Goal: Information Seeking & Learning: Learn about a topic

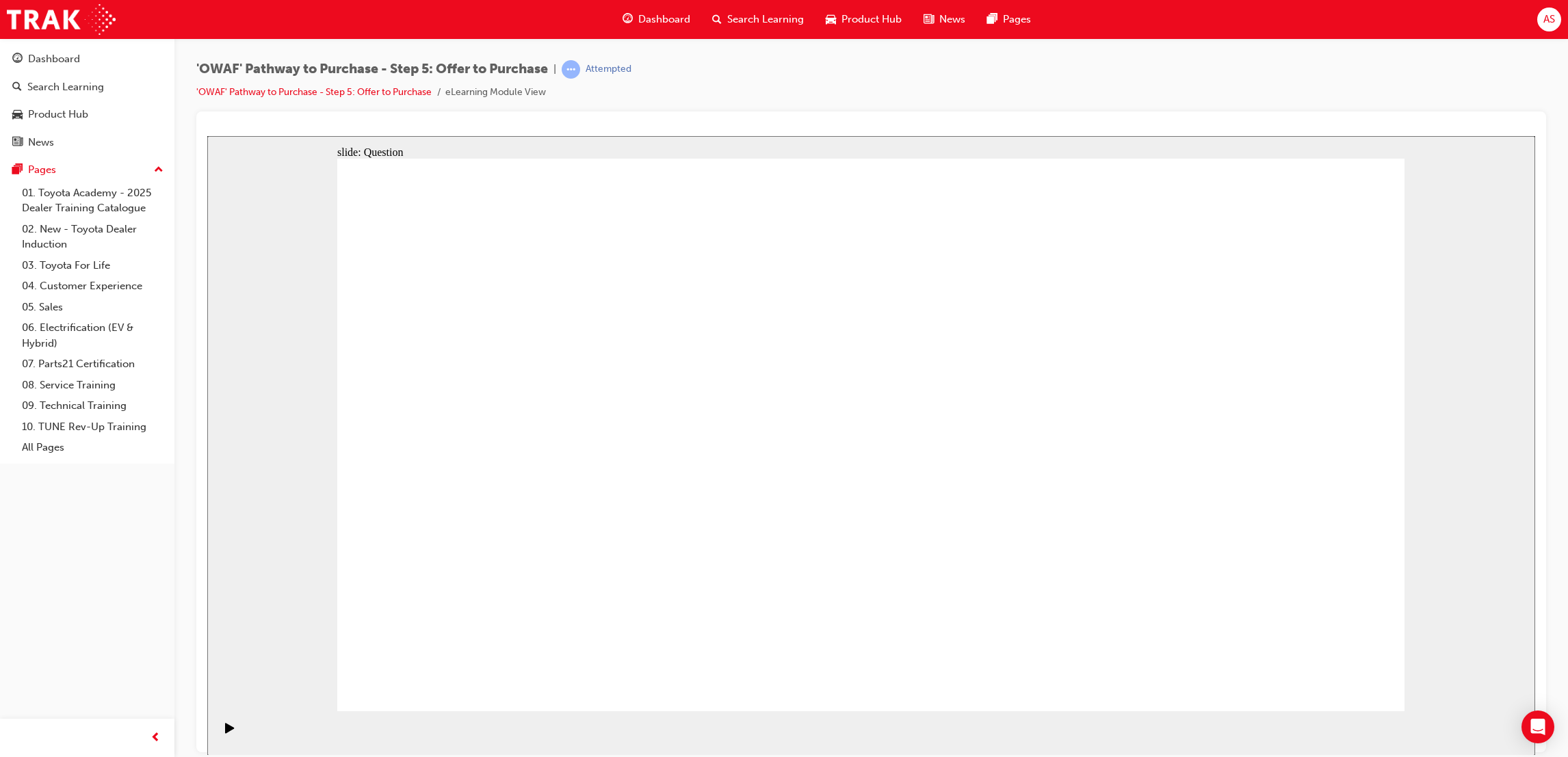
drag, startPoint x: 1253, startPoint y: 409, endPoint x: 957, endPoint y: 527, distance: 318.7
drag, startPoint x: 1093, startPoint y: 416, endPoint x: 793, endPoint y: 549, distance: 328.2
drag, startPoint x: 665, startPoint y: 422, endPoint x: 532, endPoint y: 532, distance: 172.6
drag, startPoint x: 487, startPoint y: 426, endPoint x: 1217, endPoint y: 569, distance: 743.9
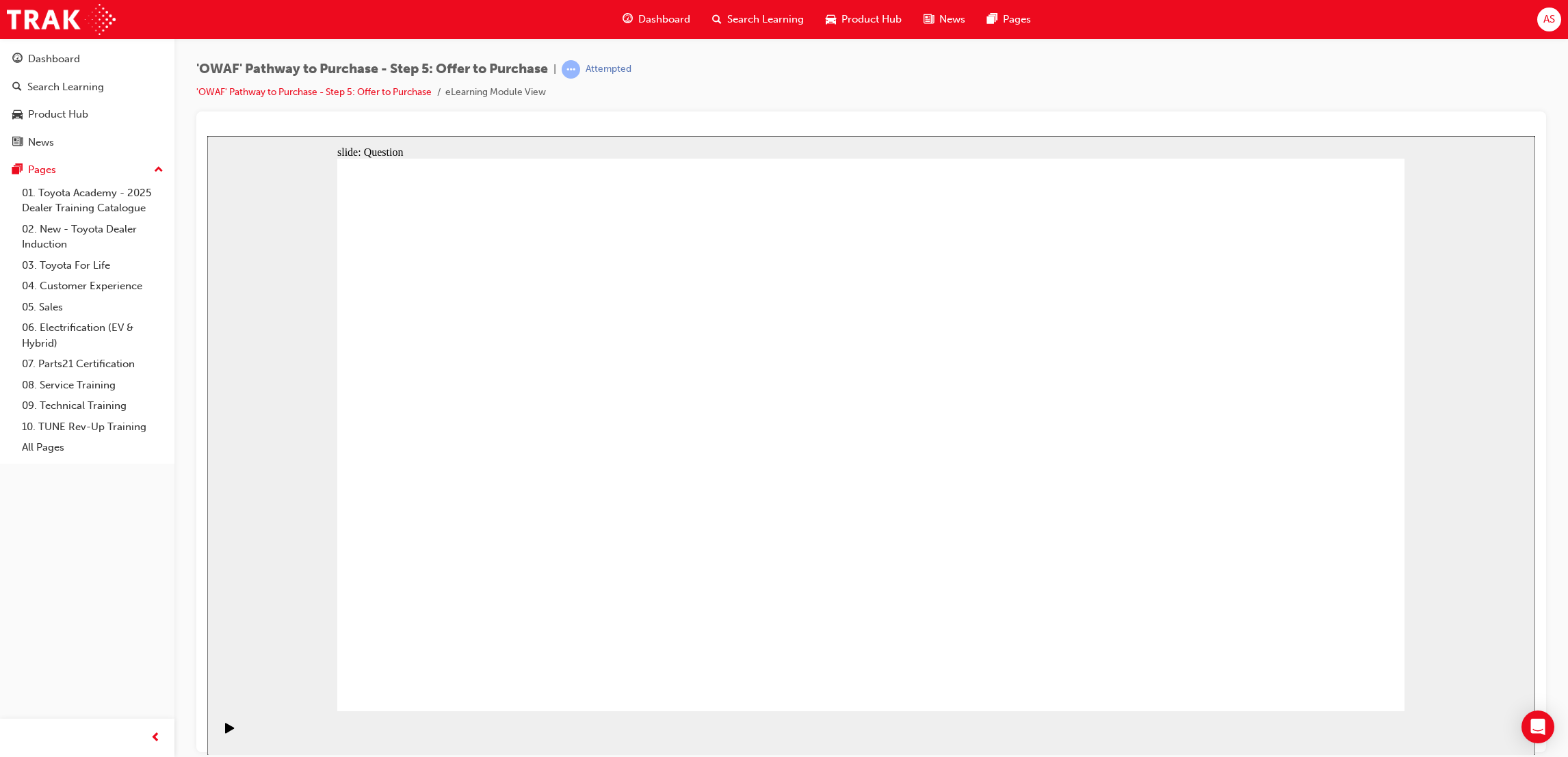
drag, startPoint x: 1229, startPoint y: 422, endPoint x: 602, endPoint y: 559, distance: 641.8
drag, startPoint x: 790, startPoint y: 433, endPoint x: 975, endPoint y: 564, distance: 226.7
drag, startPoint x: 906, startPoint y: 422, endPoint x: 1156, endPoint y: 527, distance: 271.2
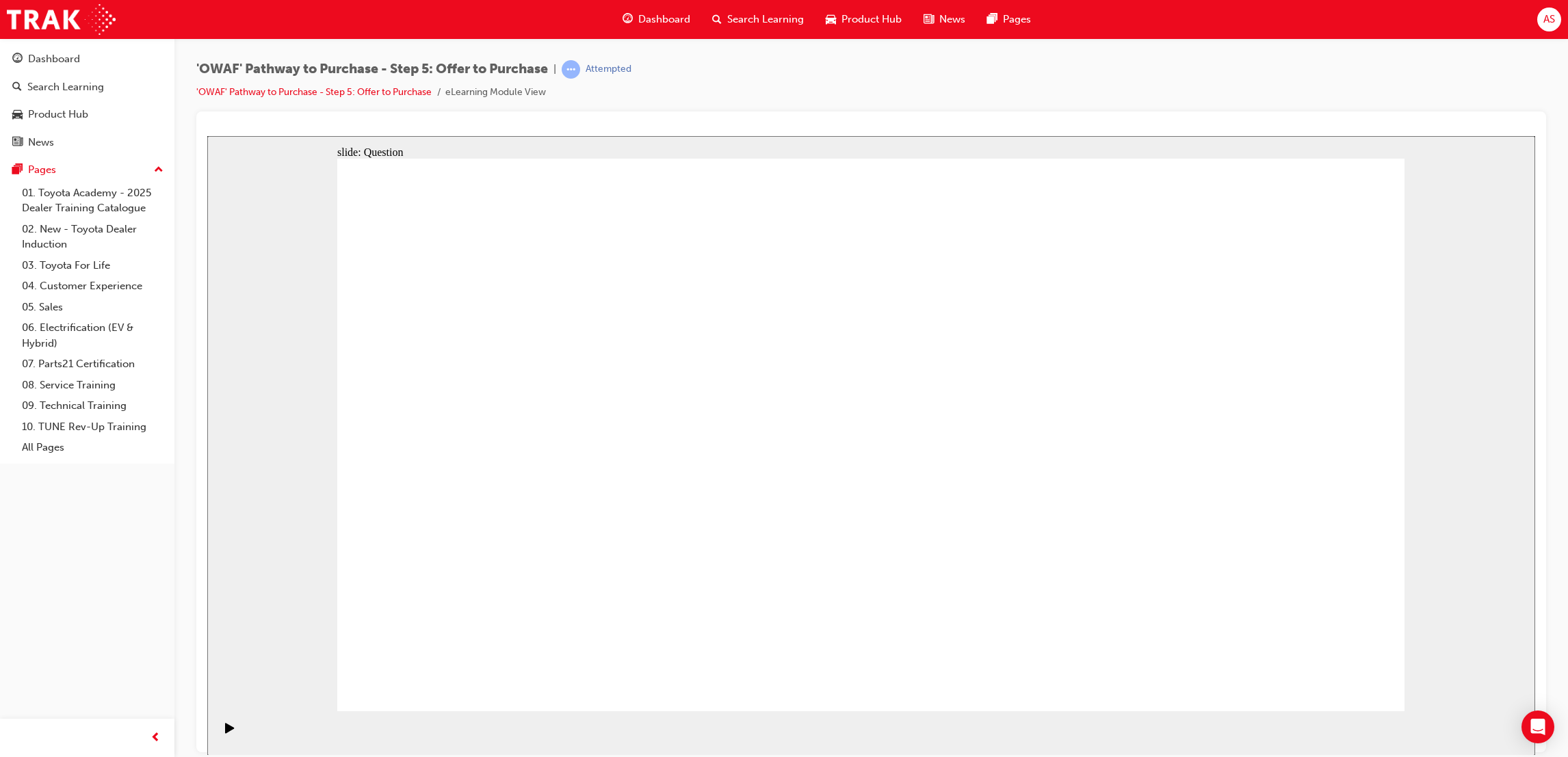
drag, startPoint x: 1061, startPoint y: 425, endPoint x: 919, endPoint y: 424, distance: 142.0
drag, startPoint x: 928, startPoint y: 427, endPoint x: 878, endPoint y: 429, distance: 50.0
drag, startPoint x: 1066, startPoint y: 488, endPoint x: 770, endPoint y: 504, distance: 296.4
drag, startPoint x: 897, startPoint y: 431, endPoint x: 813, endPoint y: 391, distance: 93.0
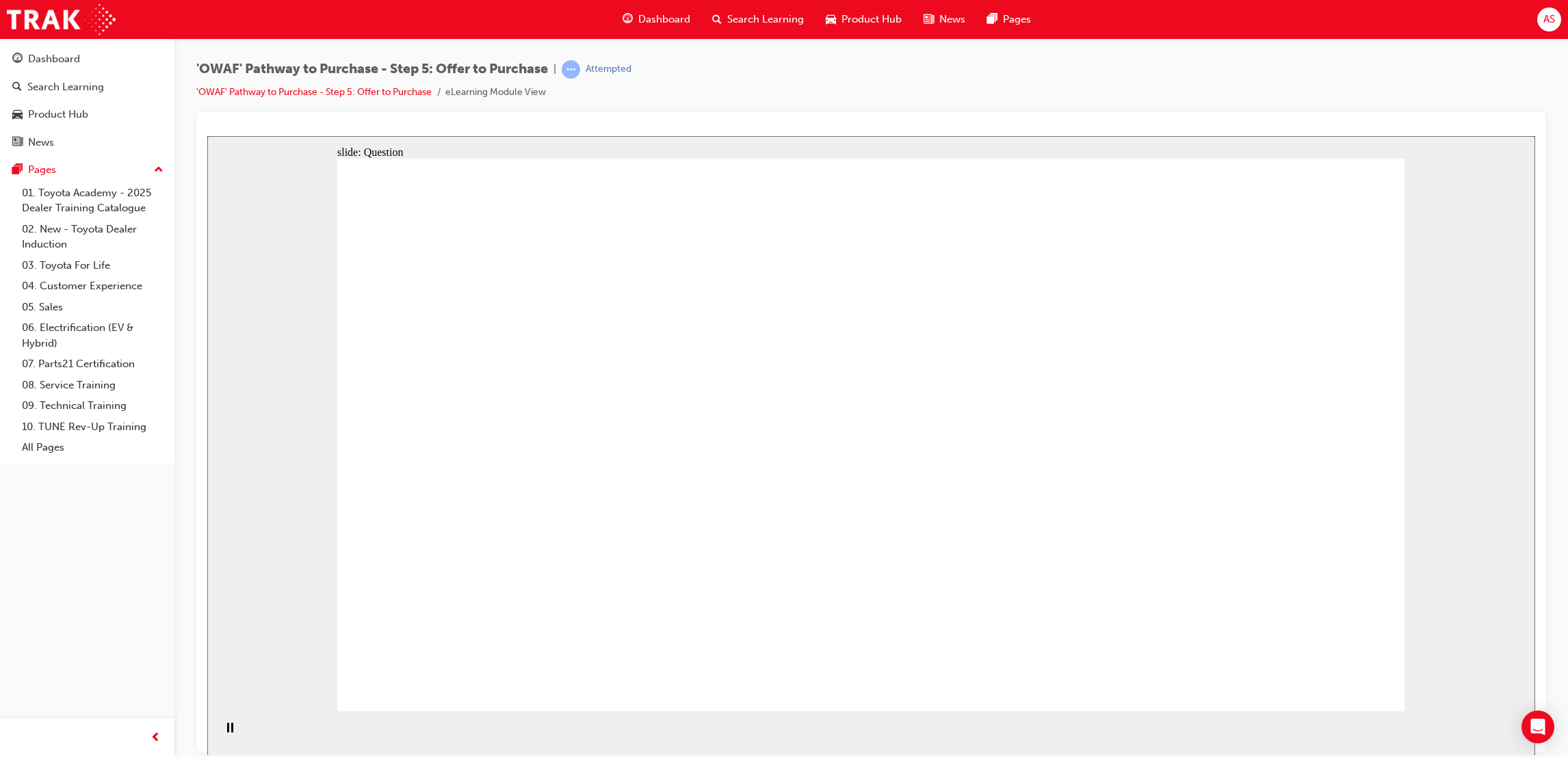
drag, startPoint x: 815, startPoint y: 401, endPoint x: 794, endPoint y: 444, distance: 47.9
drag, startPoint x: 777, startPoint y: 485, endPoint x: 842, endPoint y: 469, distance: 66.9
drag, startPoint x: 1064, startPoint y: 564, endPoint x: 561, endPoint y: 431, distance: 520.3
drag, startPoint x: 1246, startPoint y: 558, endPoint x: 872, endPoint y: 571, distance: 374.2
drag, startPoint x: 1278, startPoint y: 489, endPoint x: 610, endPoint y: 503, distance: 668.1
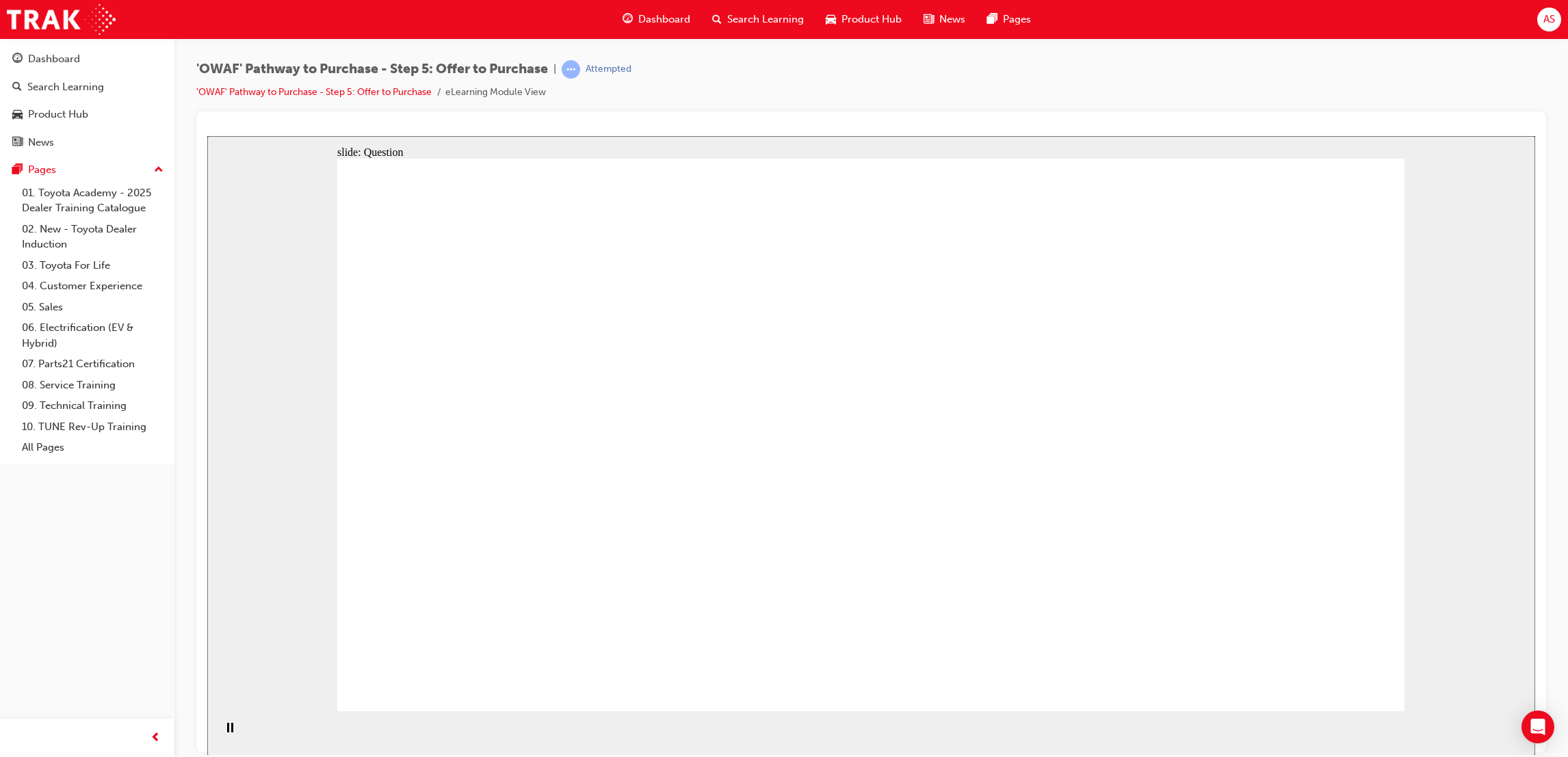
drag, startPoint x: 1295, startPoint y: 436, endPoint x: 615, endPoint y: 576, distance: 694.3
drag, startPoint x: 895, startPoint y: 597, endPoint x: 885, endPoint y: 576, distance: 23.3
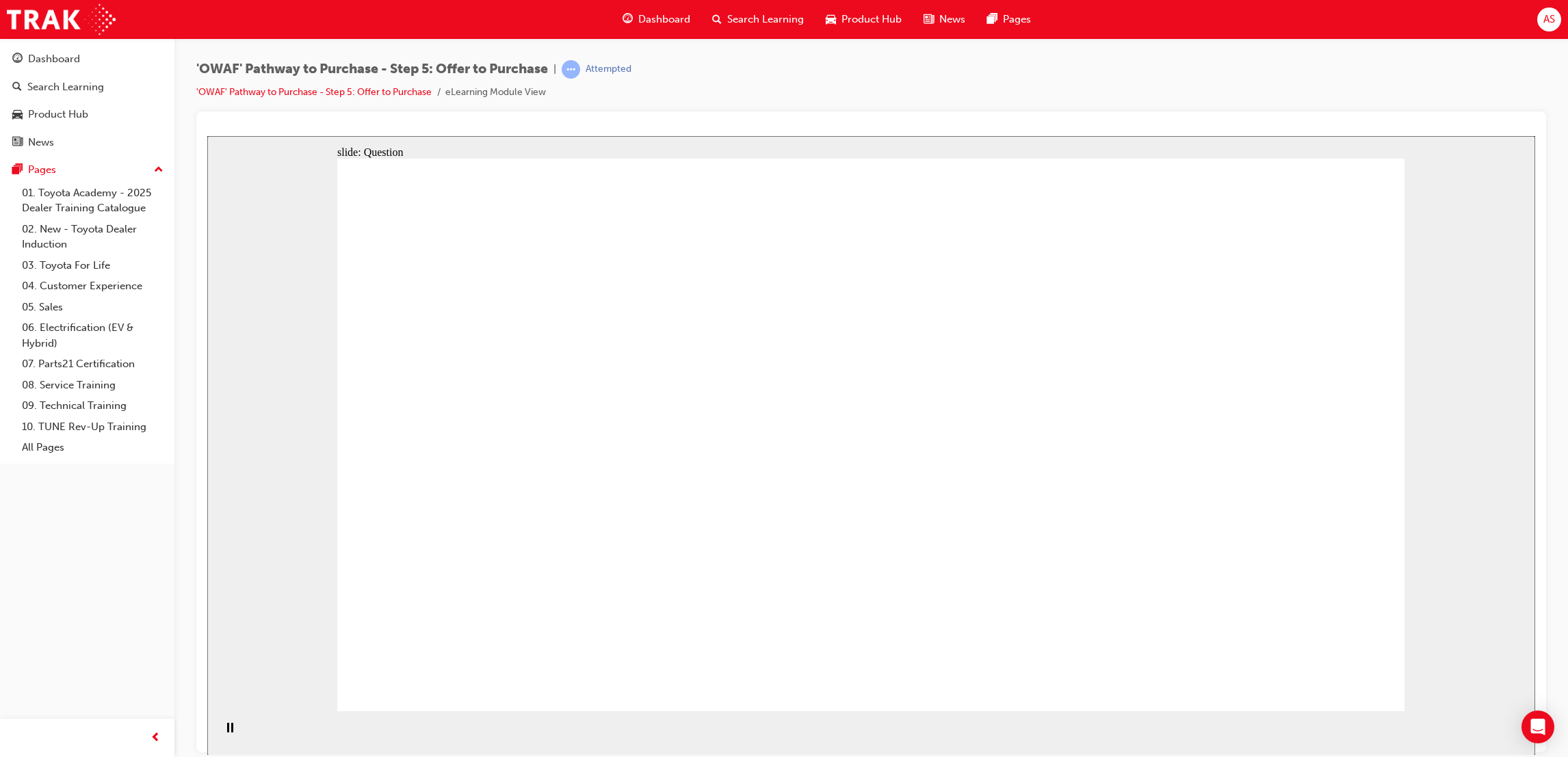
checkbox input "true"
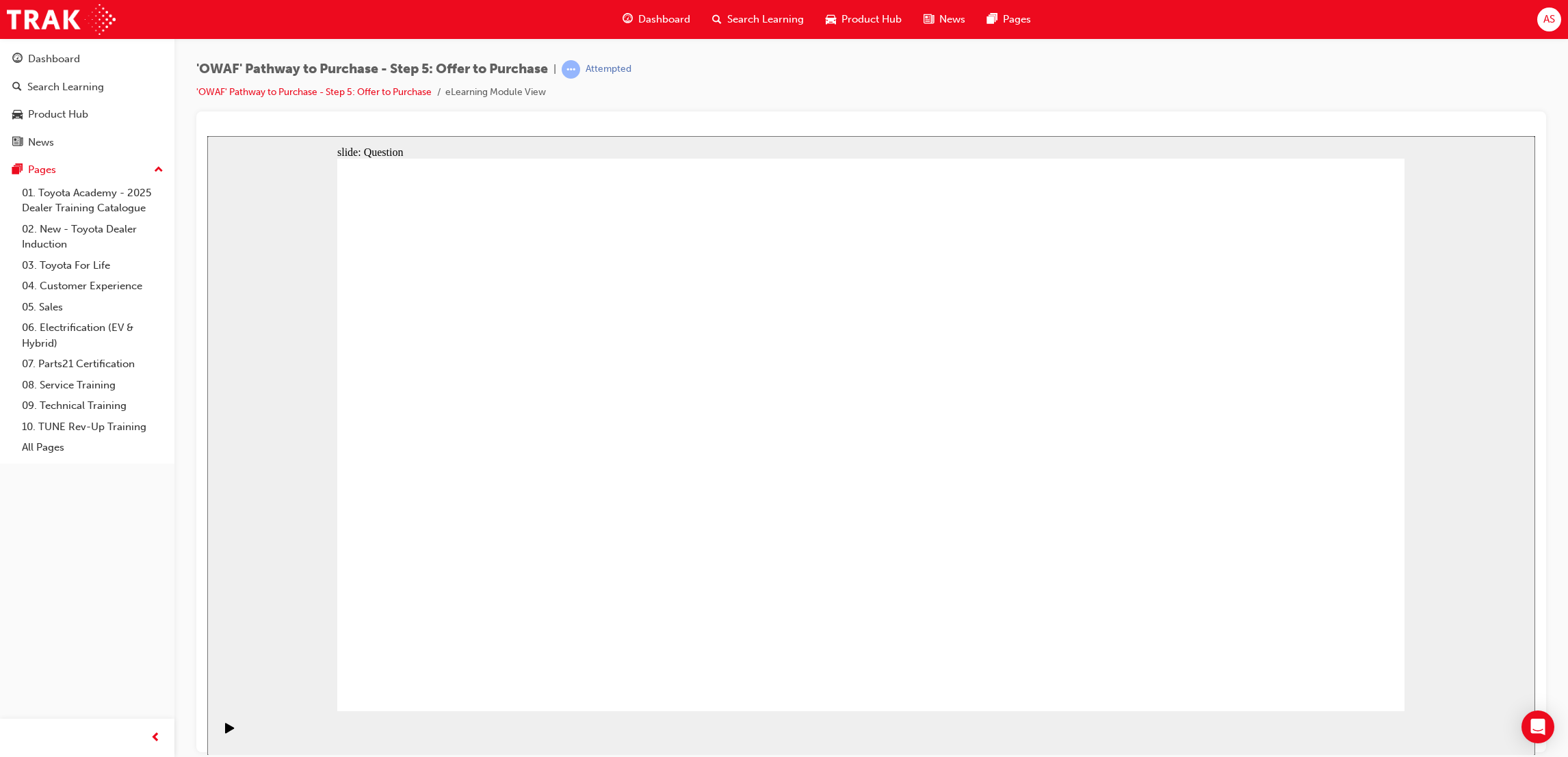
checkbox input "true"
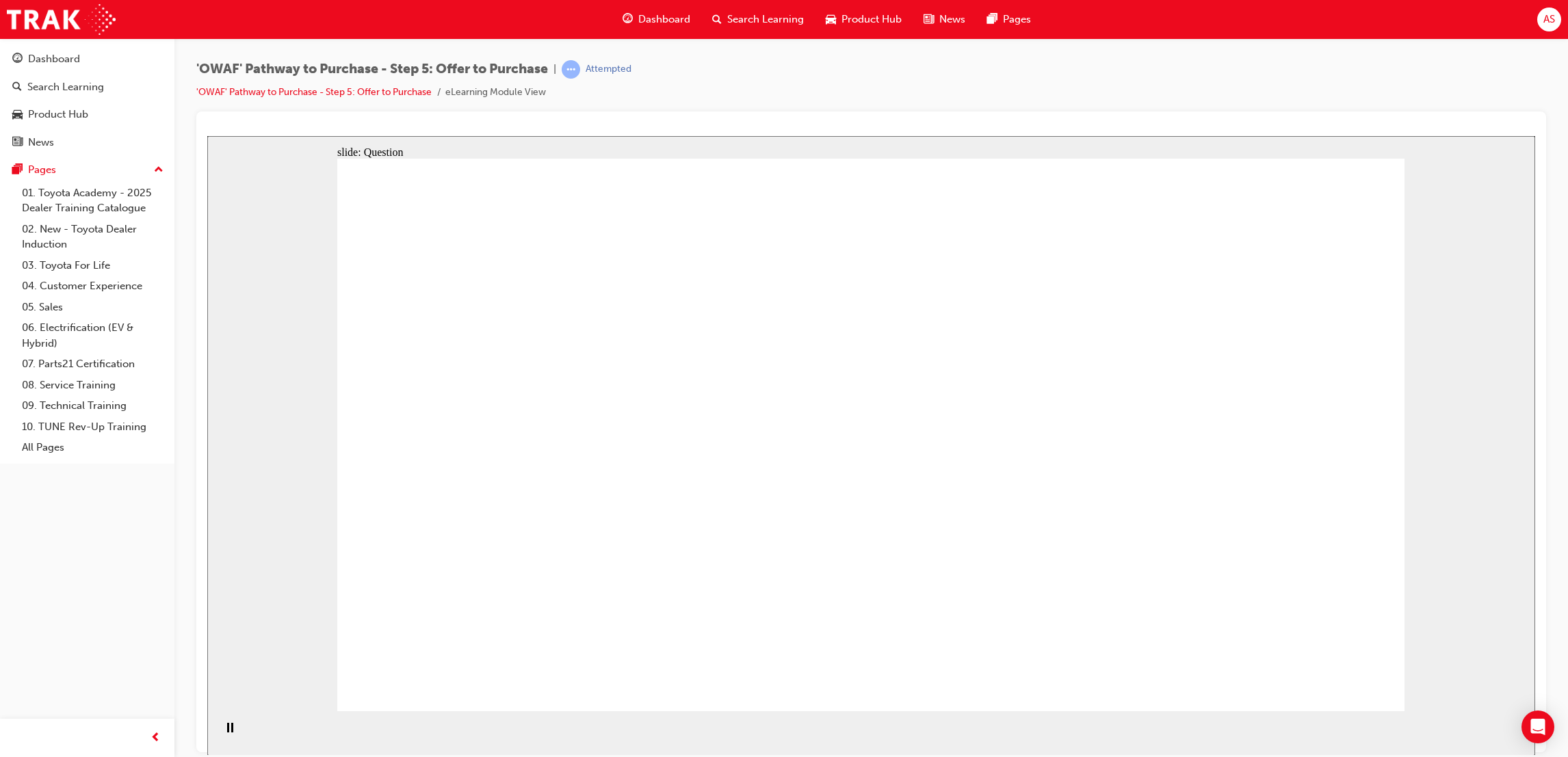
radio input "false"
drag, startPoint x: 1250, startPoint y: 402, endPoint x: 1246, endPoint y: 408, distance: 7.2
radio input "false"
drag, startPoint x: 1154, startPoint y: 567, endPoint x: 1109, endPoint y: 547, distance: 49.2
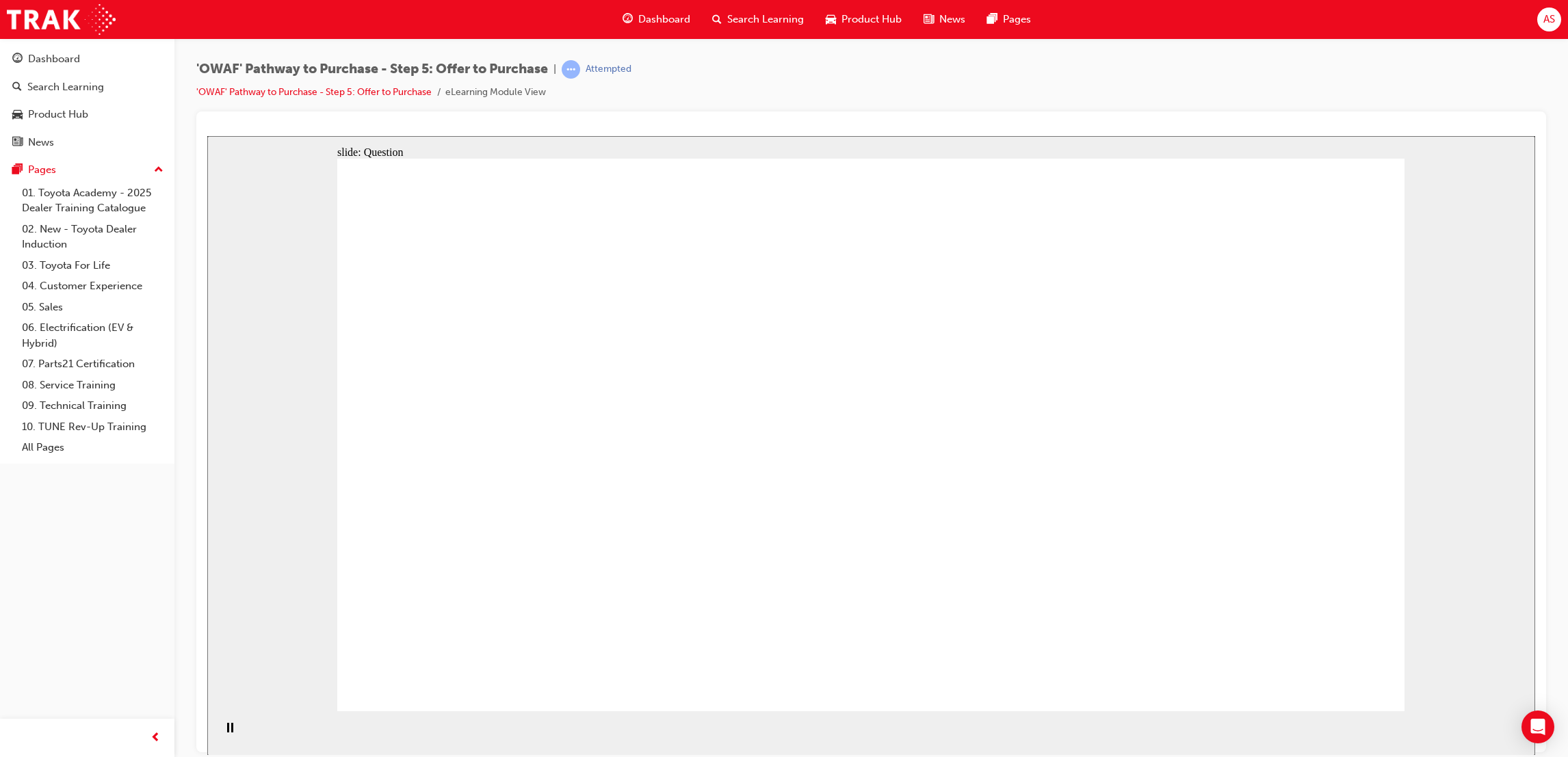
radio input "false"
radio input "true"
drag, startPoint x: 1065, startPoint y: 556, endPoint x: 995, endPoint y: 444, distance: 132.1
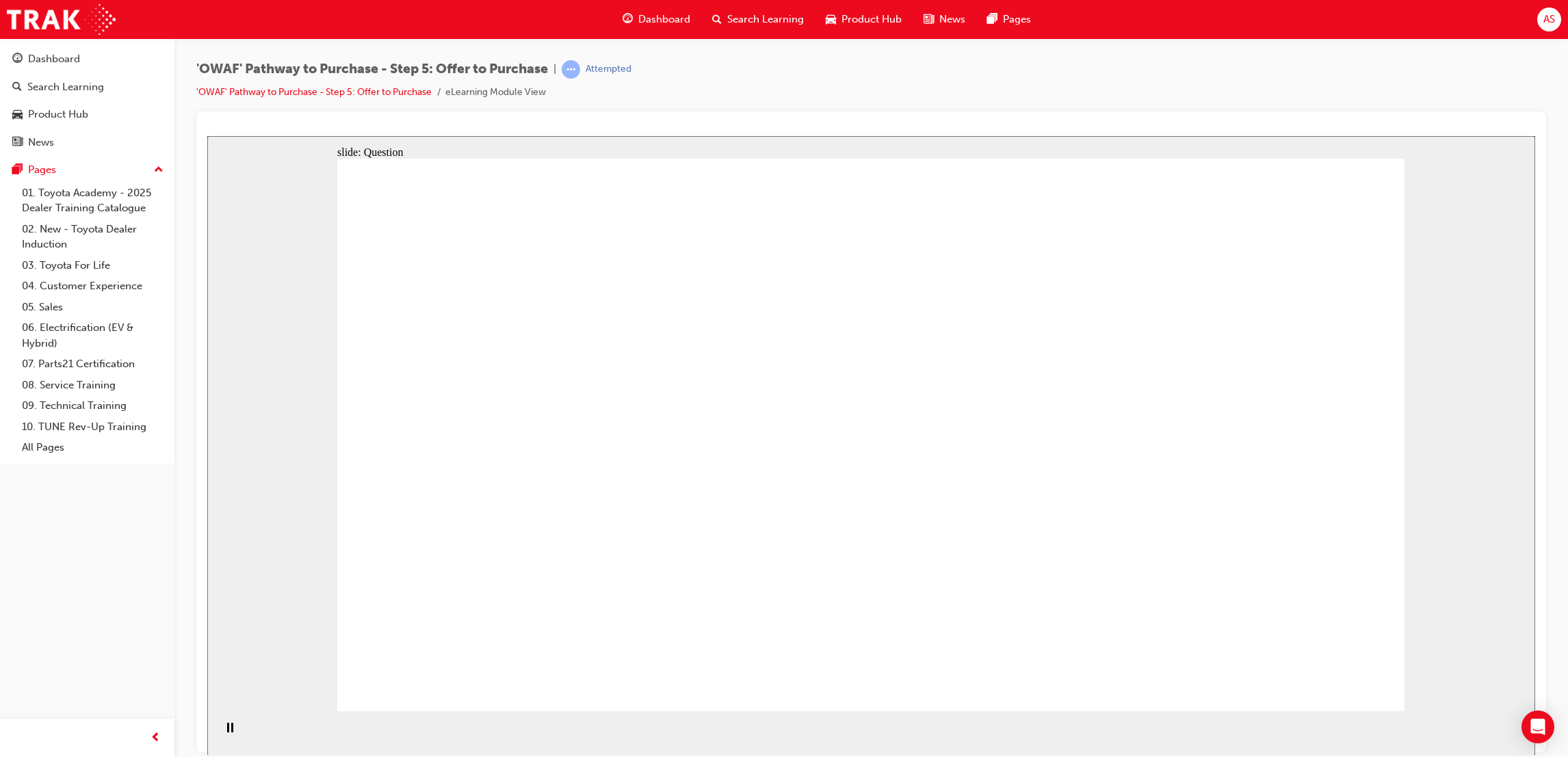
radio input "true"
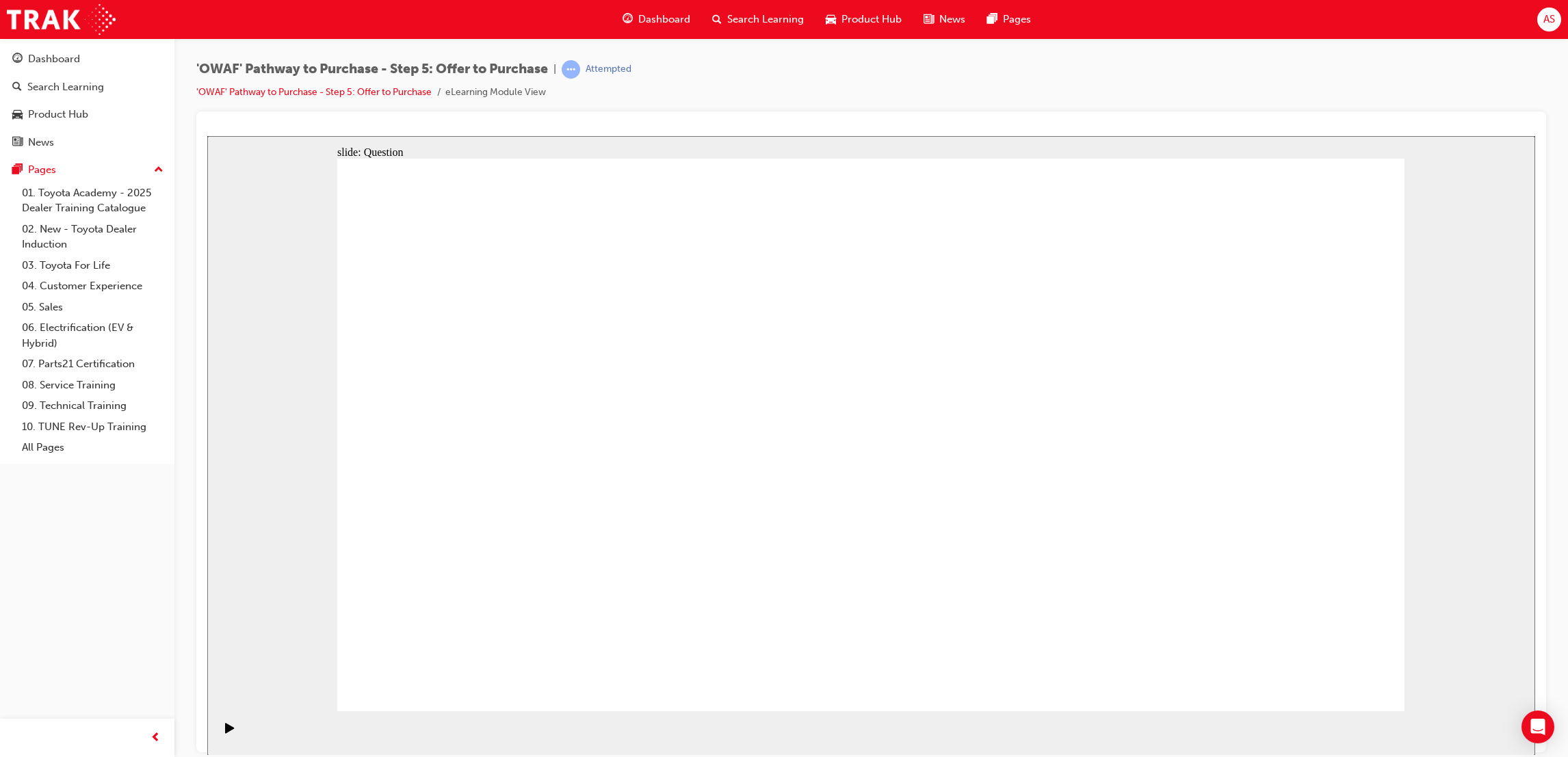
radio input "false"
radio input "true"
drag, startPoint x: 1332, startPoint y: 658, endPoint x: 1311, endPoint y: 661, distance: 21.2
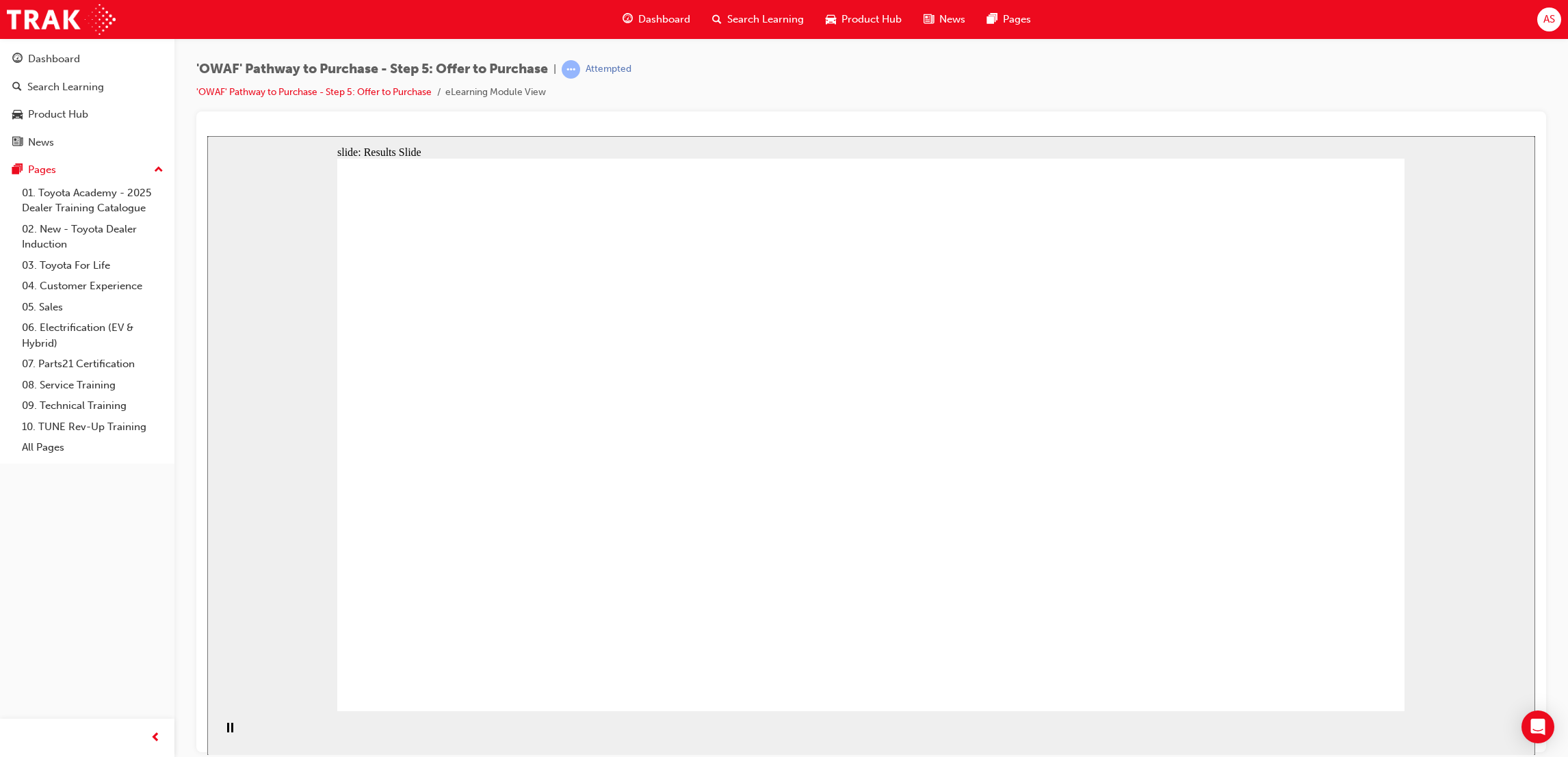
radio input "true"
drag, startPoint x: 790, startPoint y: 408, endPoint x: 963, endPoint y: 547, distance: 221.9
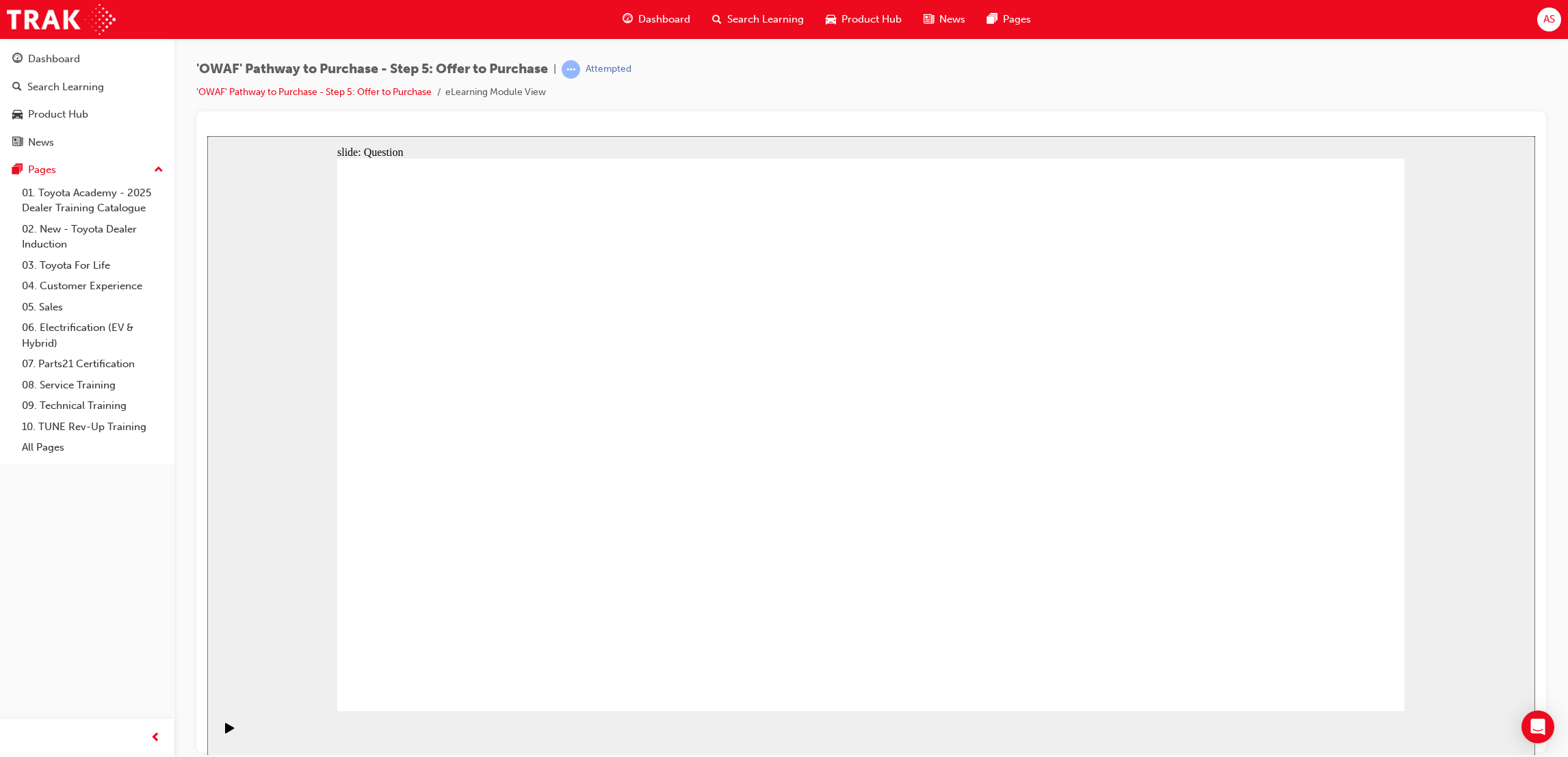
drag, startPoint x: 1283, startPoint y: 371, endPoint x: 810, endPoint y: 498, distance: 489.8
drag, startPoint x: 690, startPoint y: 498, endPoint x: 600, endPoint y: 505, distance: 90.3
drag, startPoint x: 1019, startPoint y: 519, endPoint x: 991, endPoint y: 501, distance: 33.3
drag, startPoint x: 1103, startPoint y: 388, endPoint x: 794, endPoint y: 524, distance: 337.6
drag, startPoint x: 486, startPoint y: 417, endPoint x: 1248, endPoint y: 560, distance: 775.3
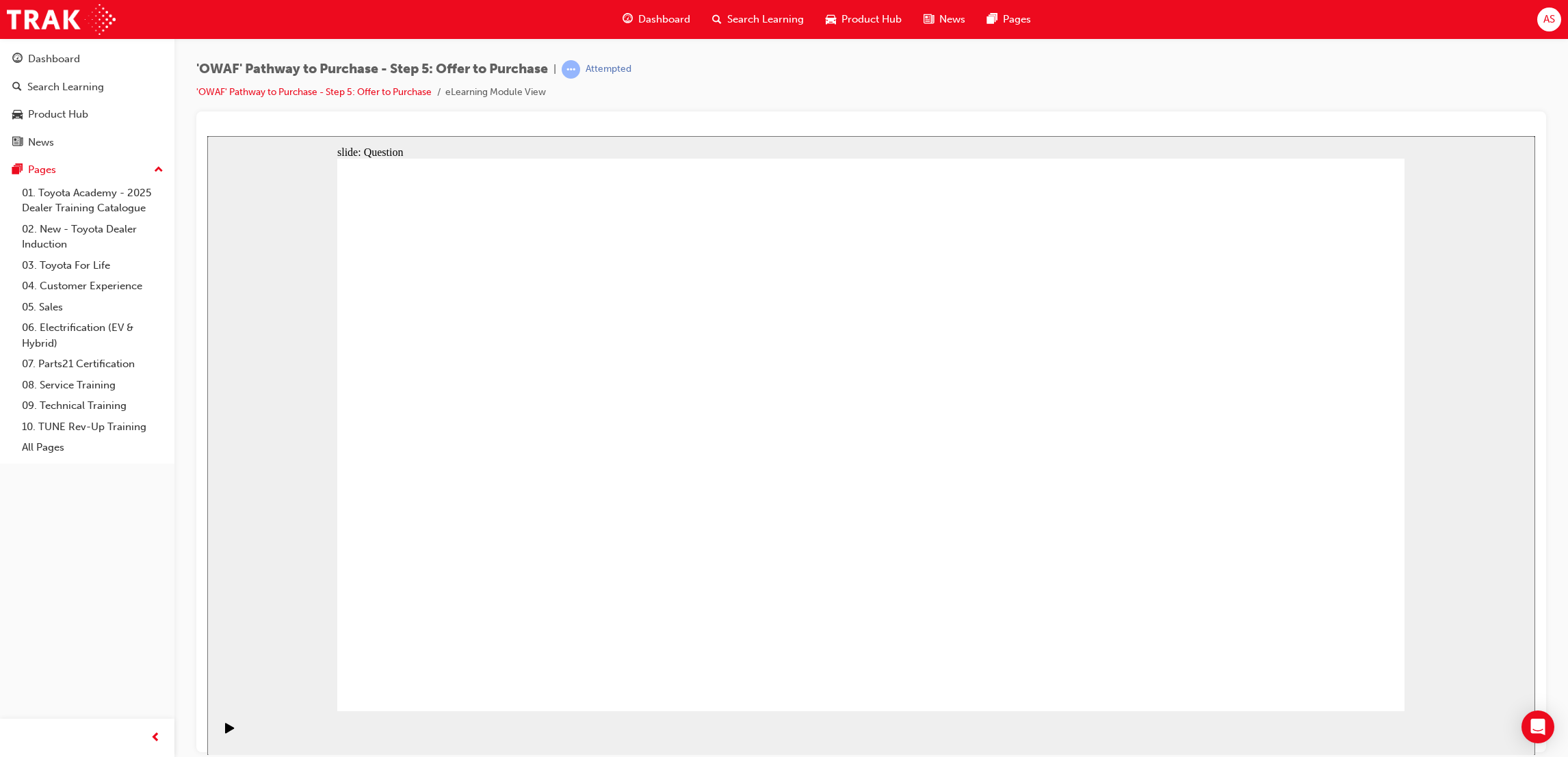
drag, startPoint x: 966, startPoint y: 418, endPoint x: 1032, endPoint y: 422, distance: 66.1
drag, startPoint x: 453, startPoint y: 422, endPoint x: 1007, endPoint y: 566, distance: 572.4
drag, startPoint x: 807, startPoint y: 433, endPoint x: 1213, endPoint y: 566, distance: 427.2
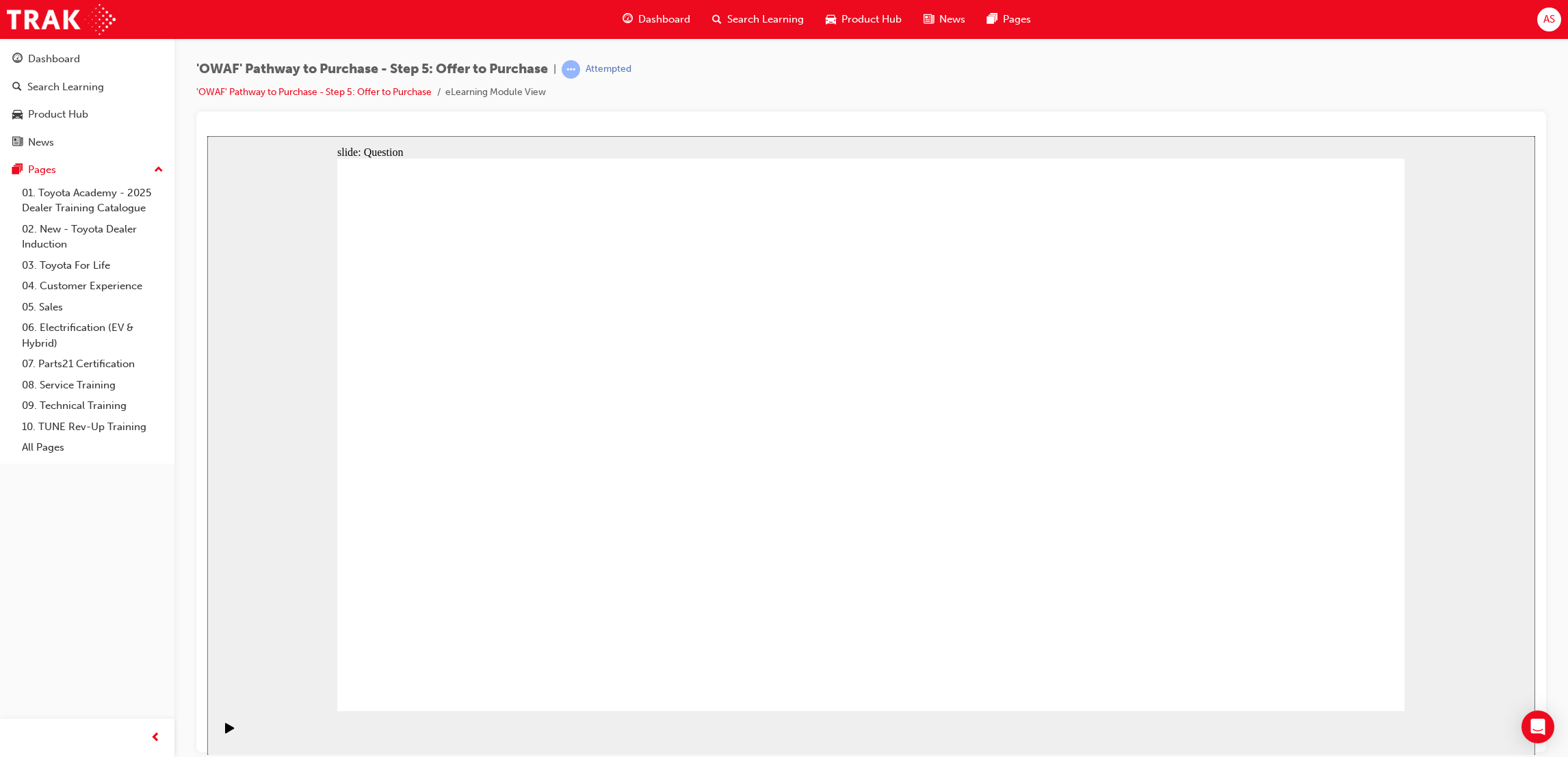
drag, startPoint x: 1337, startPoint y: 701, endPoint x: 1334, endPoint y: 689, distance: 12.4
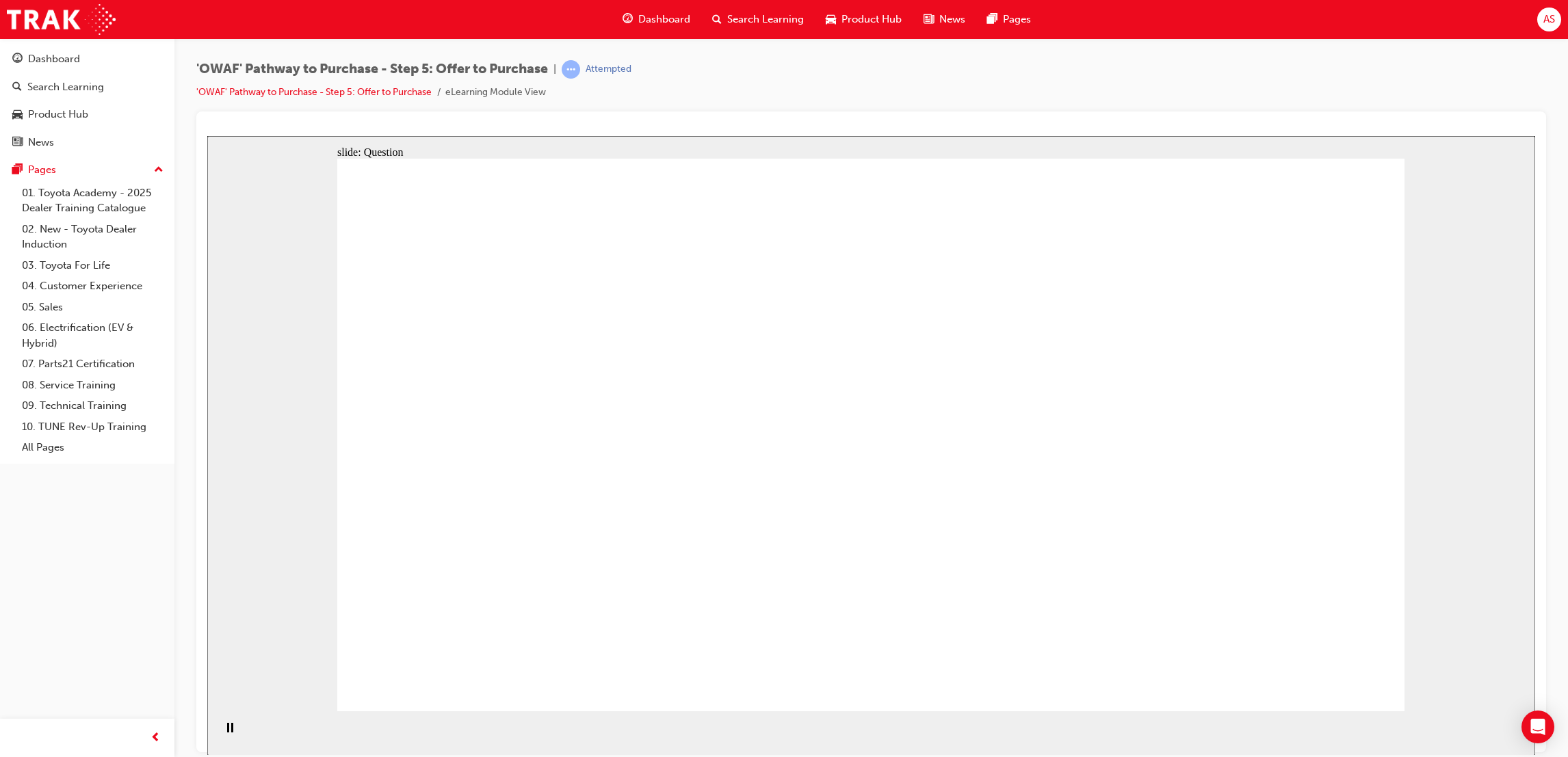
drag, startPoint x: 1045, startPoint y: 486, endPoint x: 512, endPoint y: 440, distance: 535.0
drag, startPoint x: 1092, startPoint y: 413, endPoint x: 594, endPoint y: 507, distance: 506.8
drag, startPoint x: 1282, startPoint y: 487, endPoint x: 868, endPoint y: 452, distance: 415.5
drag, startPoint x: 1232, startPoint y: 391, endPoint x: 736, endPoint y: 404, distance: 496.2
drag, startPoint x: 1290, startPoint y: 579, endPoint x: 850, endPoint y: 564, distance: 440.3
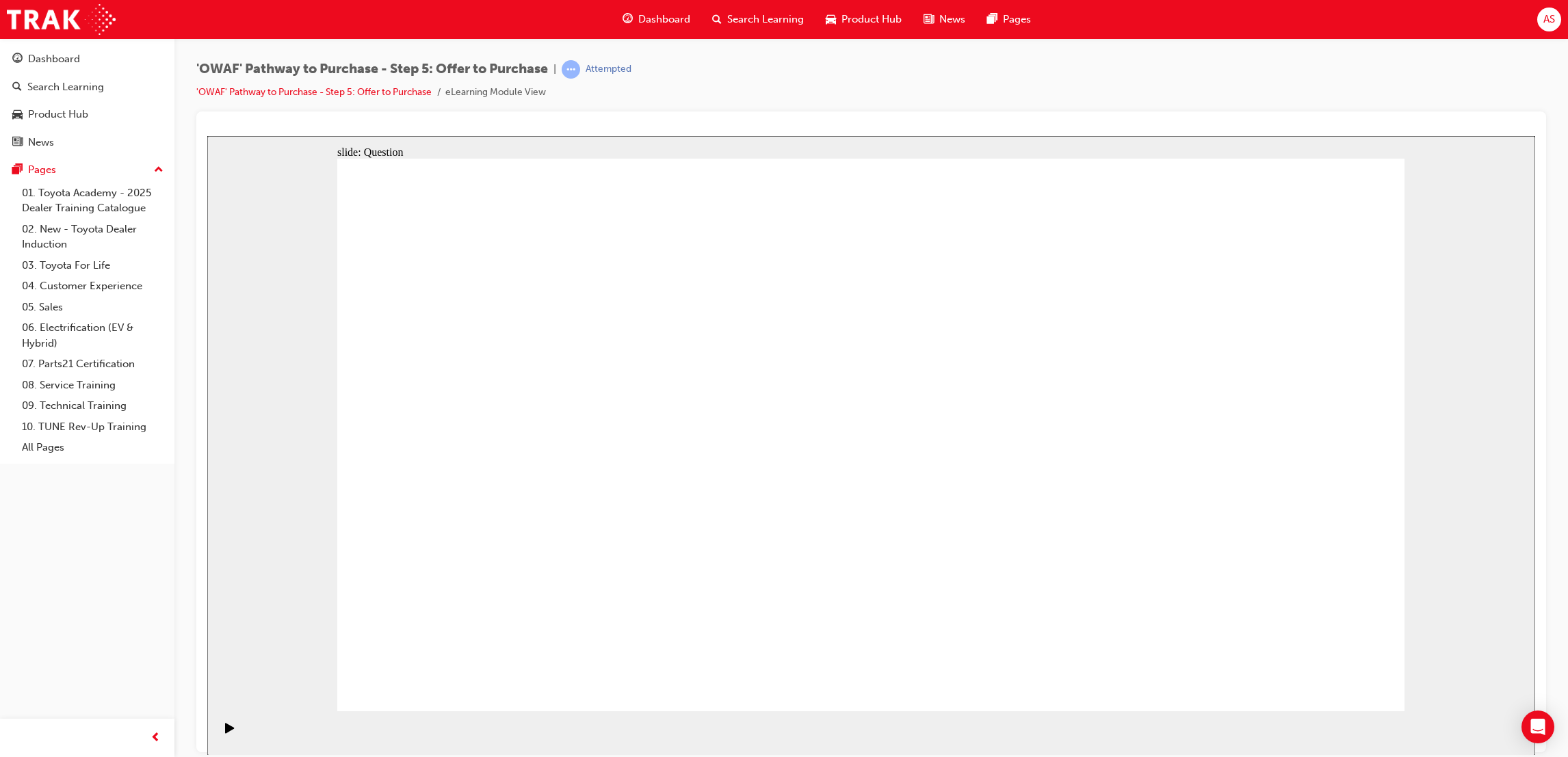
drag, startPoint x: 810, startPoint y: 419, endPoint x: 970, endPoint y: 474, distance: 169.2
drag, startPoint x: 1084, startPoint y: 575, endPoint x: 601, endPoint y: 519, distance: 486.2
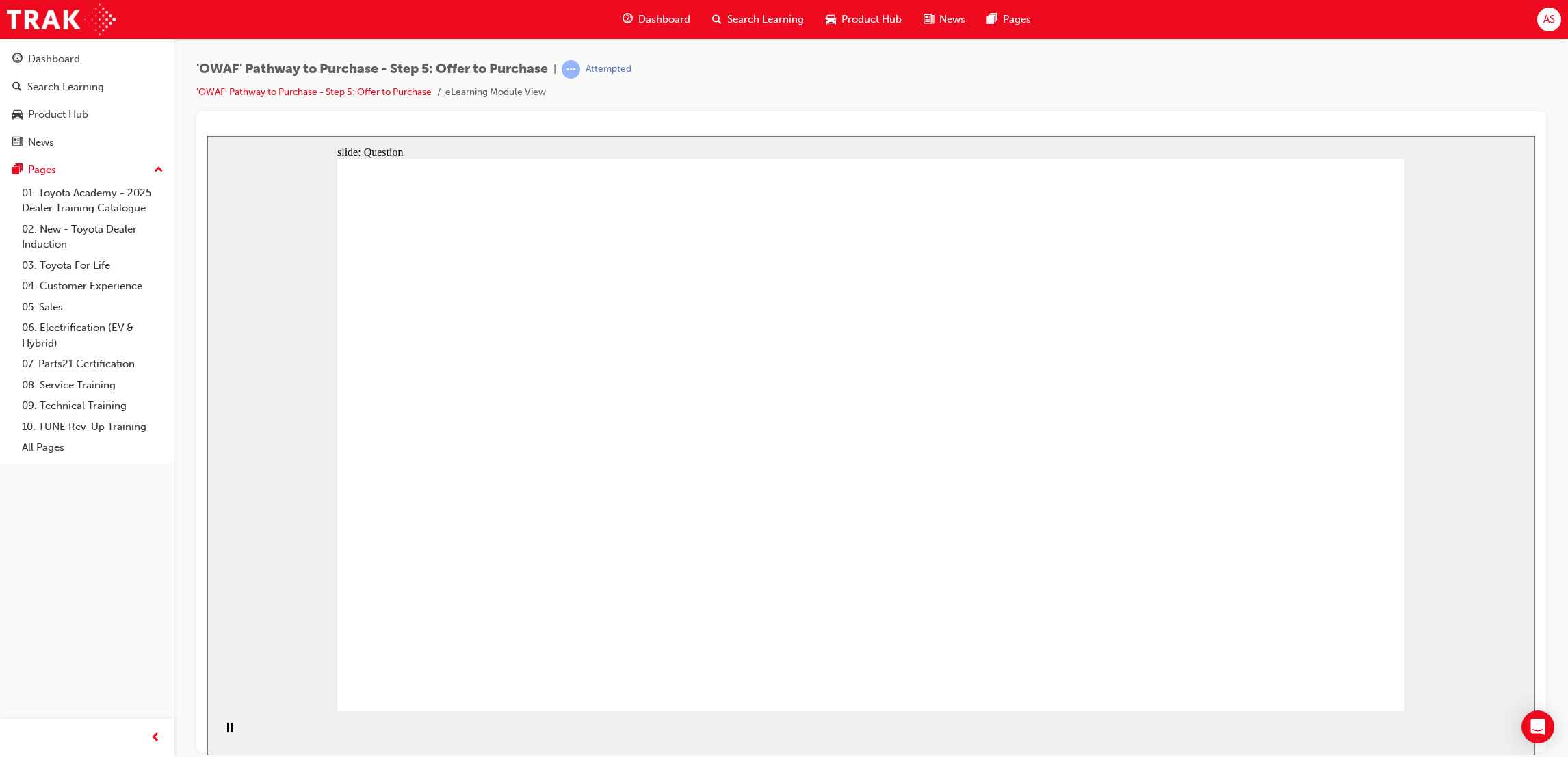
checkbox input "true"
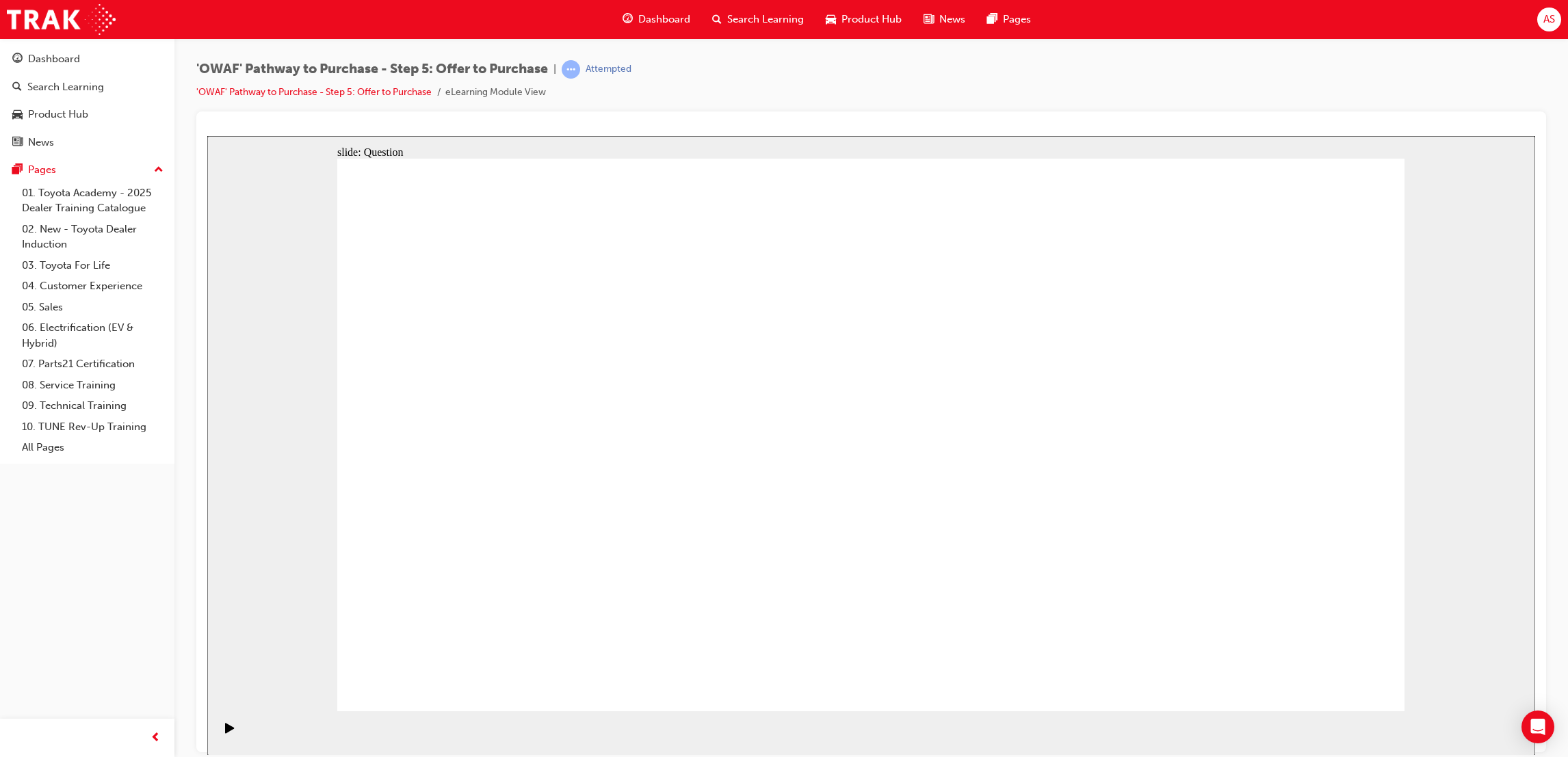
checkbox input "false"
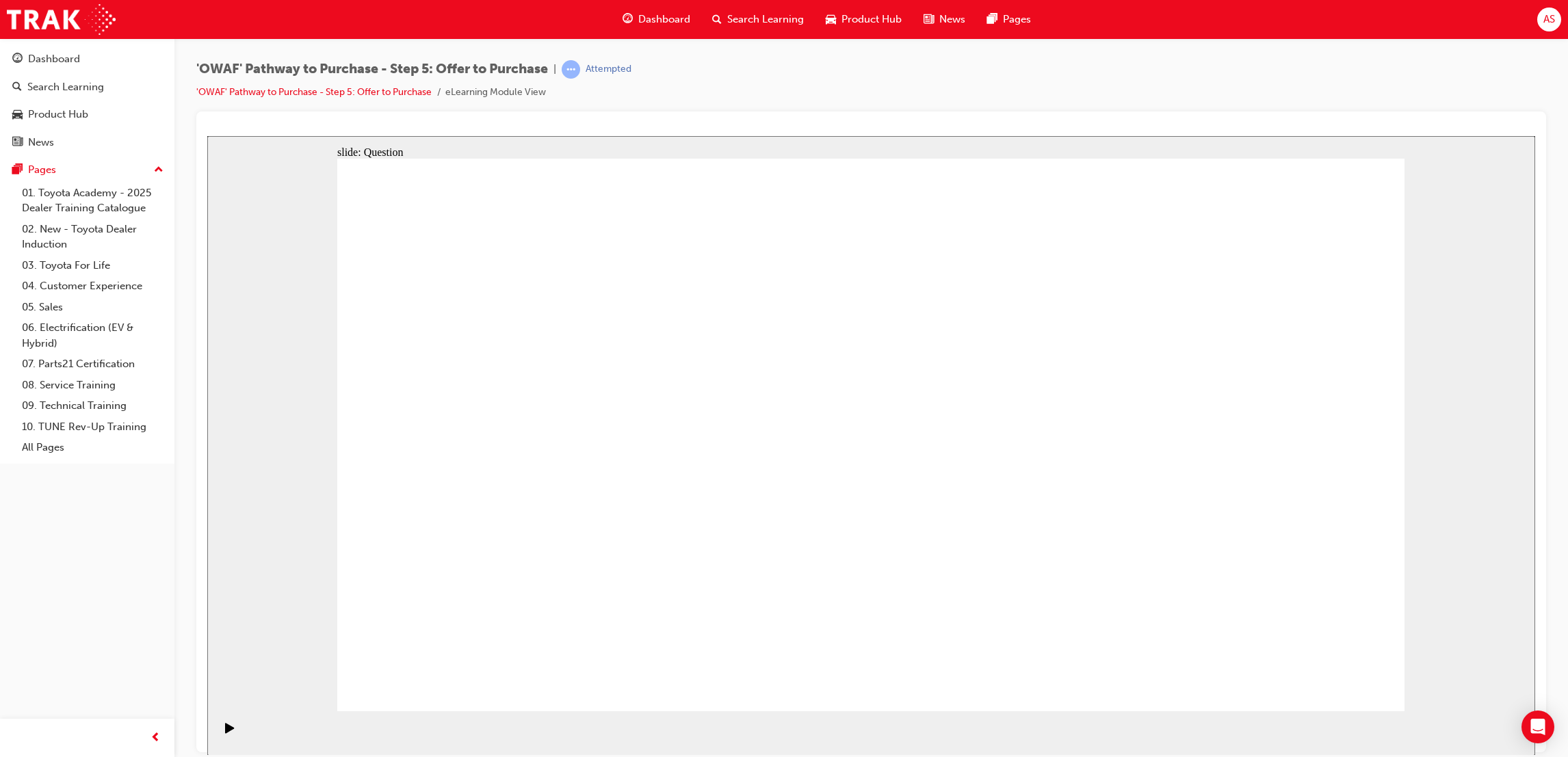
checkbox input "false"
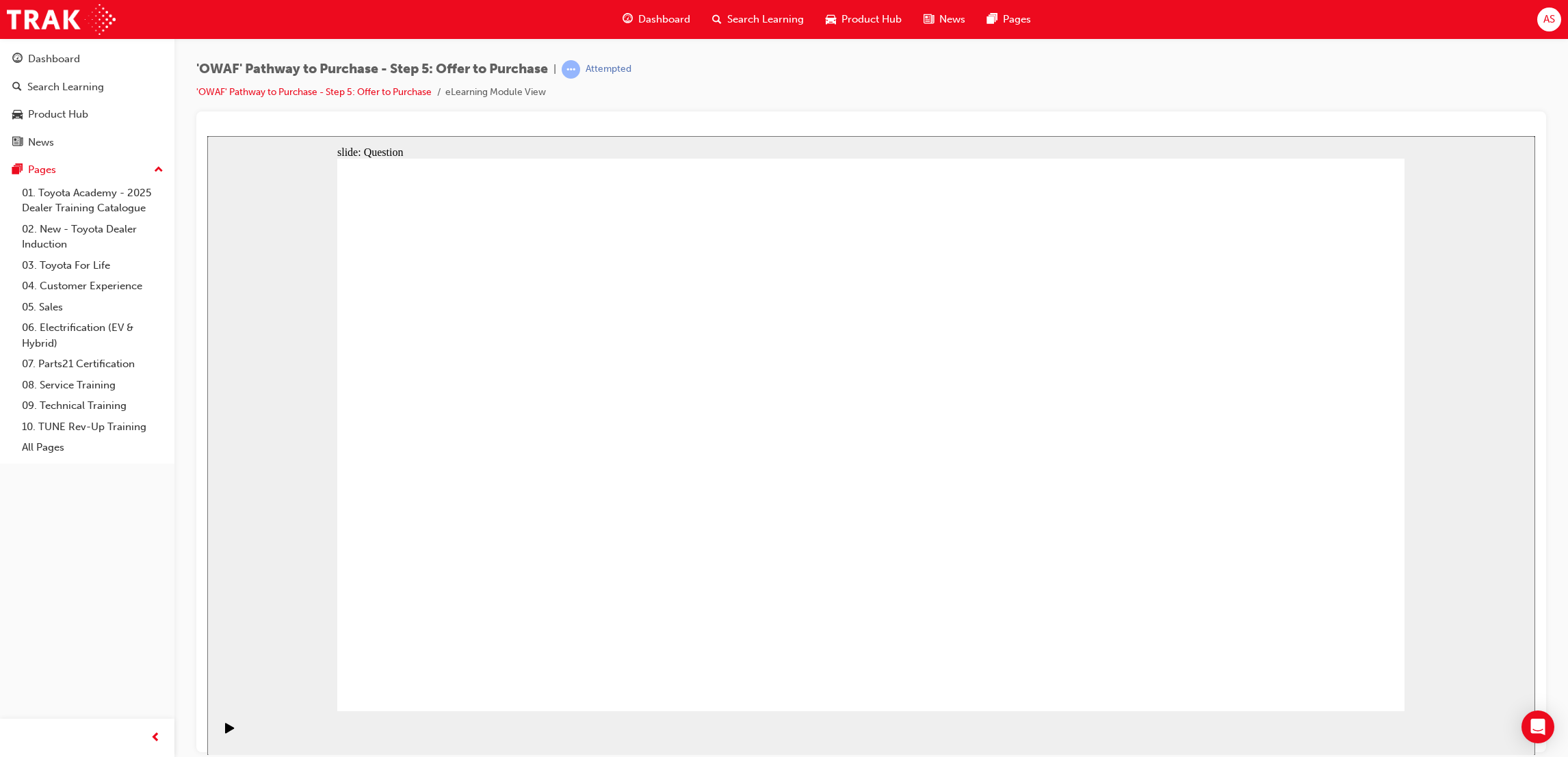
checkbox input "true"
drag, startPoint x: 432, startPoint y: 480, endPoint x: 555, endPoint y: 516, distance: 128.2
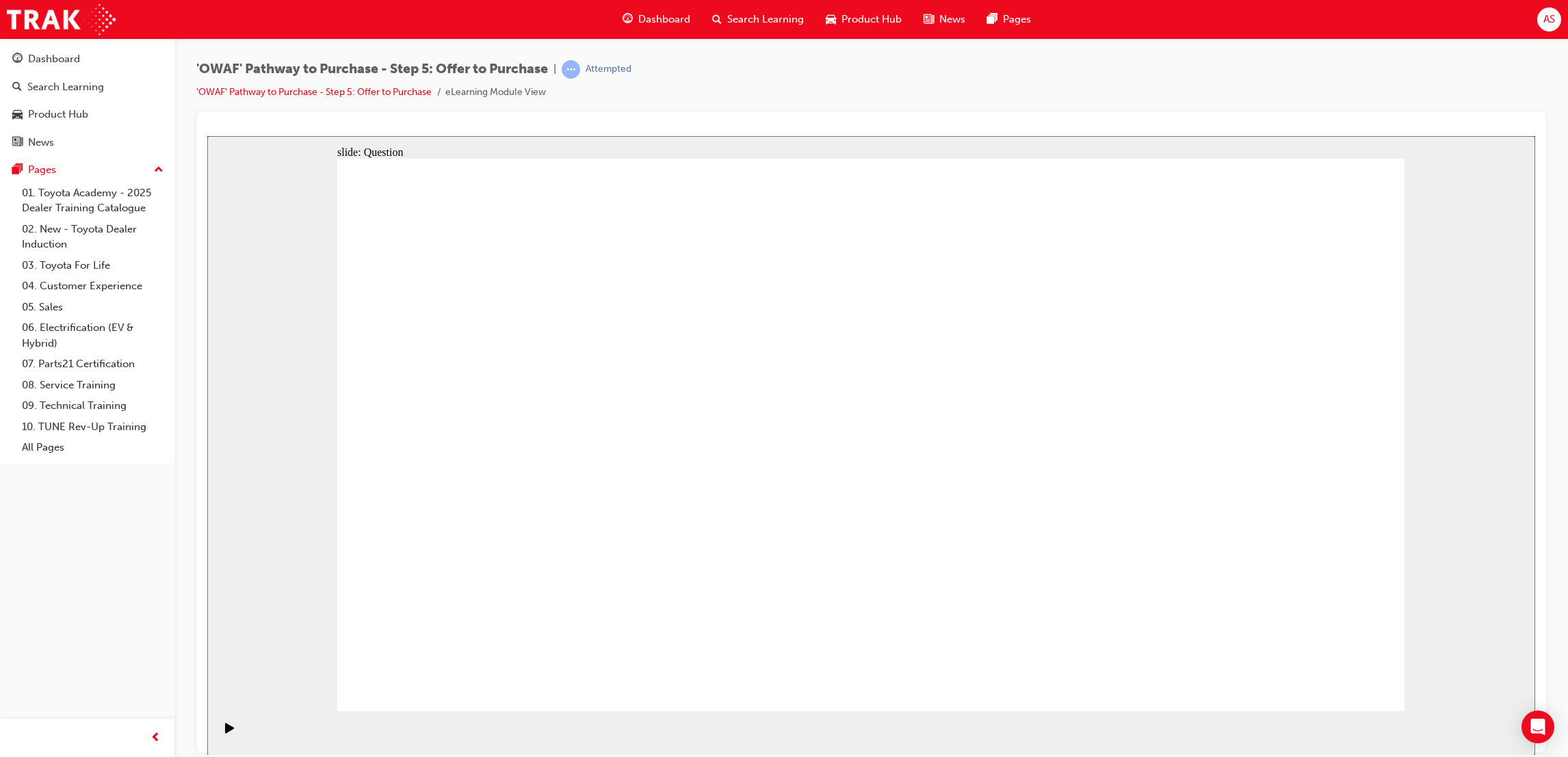
drag, startPoint x: 819, startPoint y: 245, endPoint x: 970, endPoint y: 355, distance: 186.8
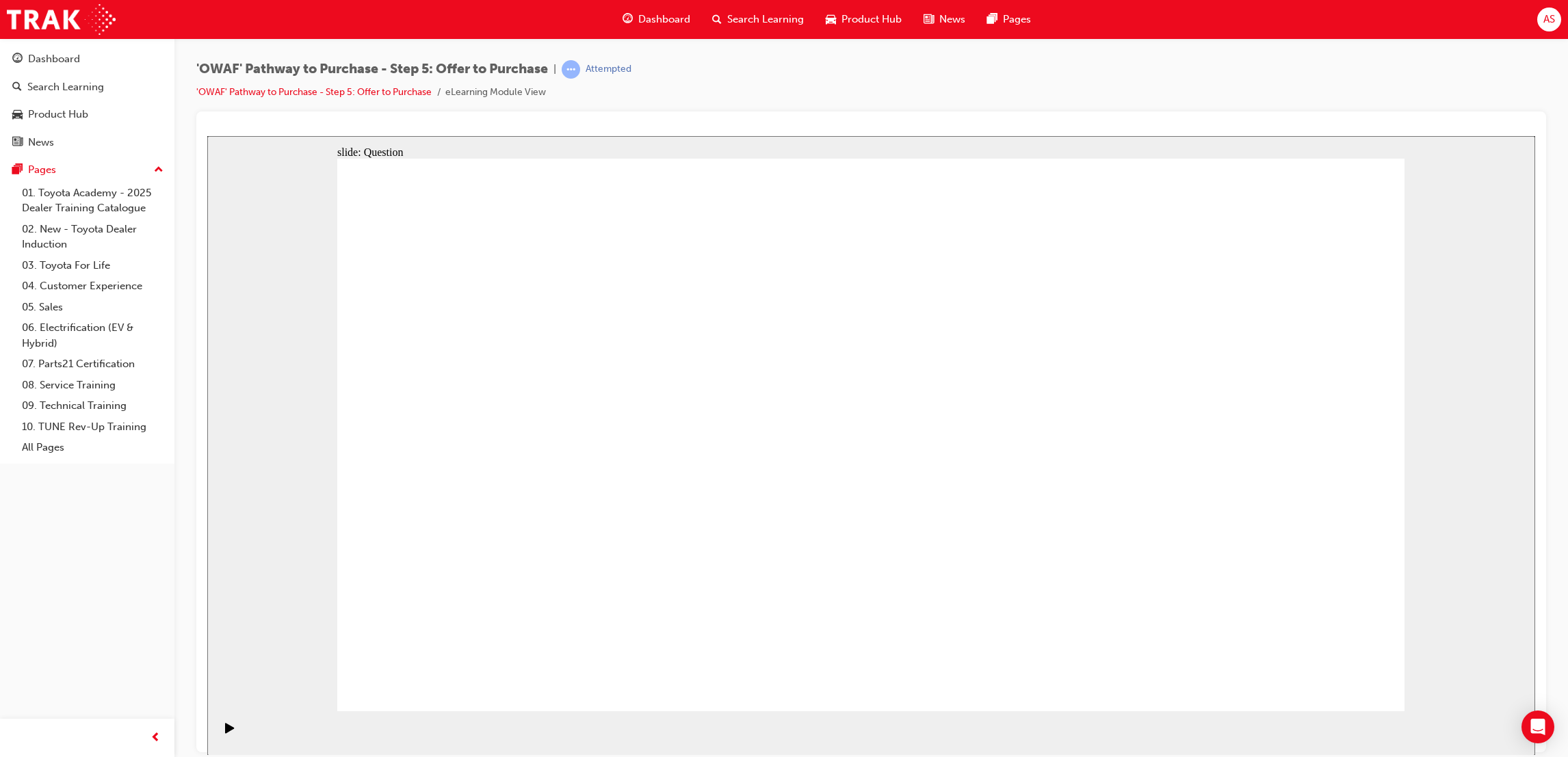
checkbox input "false"
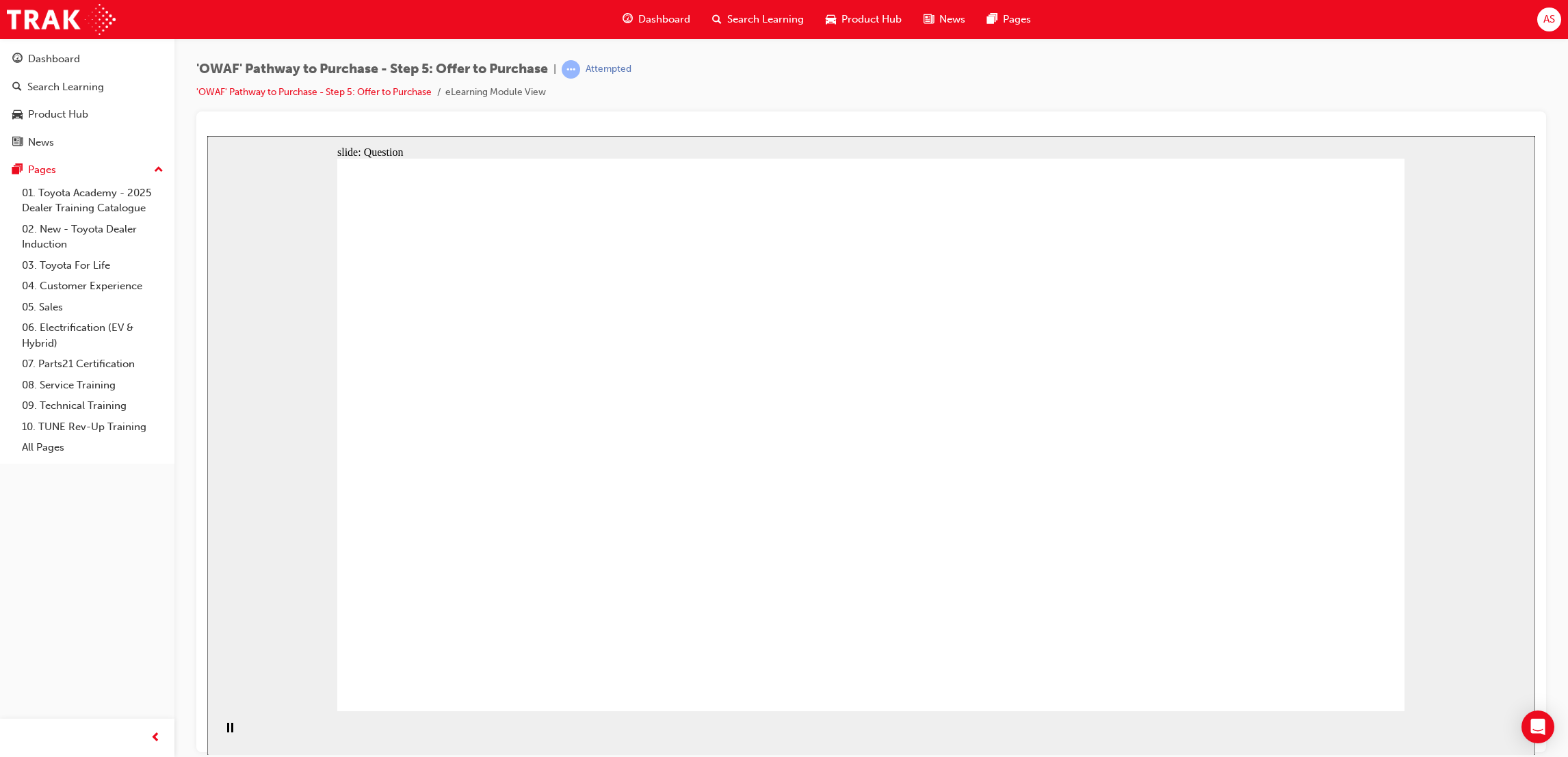
radio input "false"
radio input "true"
